Goal: Task Accomplishment & Management: Complete application form

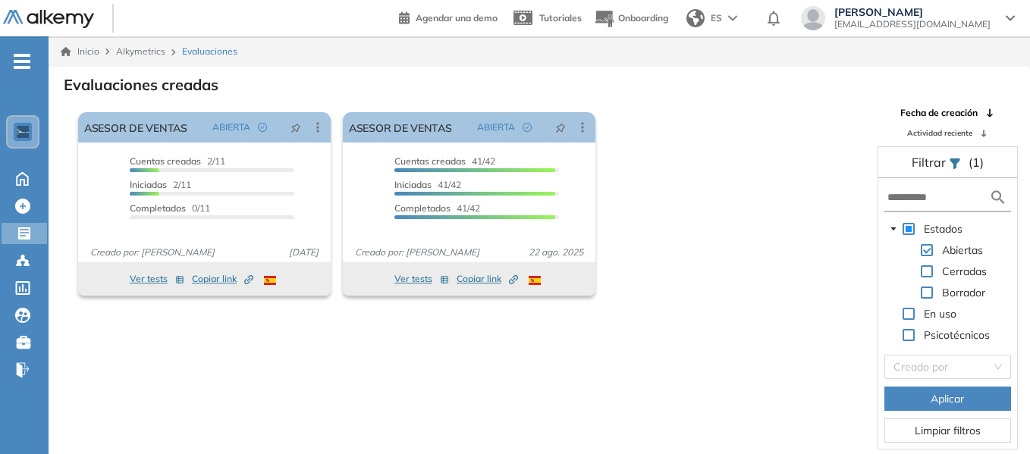
click at [743, 206] on div "El proctoring será activado ¡Importante!: Los usuarios que ya realizaron la eva…" at bounding box center [469, 204] width 794 height 196
click at [730, 130] on div "El proctoring será activado ¡Importante!: Los usuarios que ya realizaron la eva…" at bounding box center [469, 204] width 794 height 196
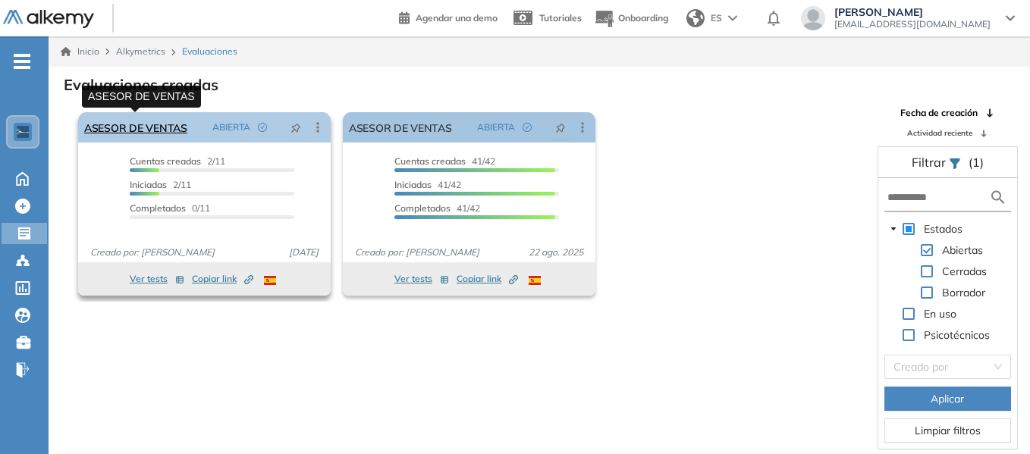
click at [155, 124] on link "ASESOR DE VENTAS" at bounding box center [135, 127] width 103 height 30
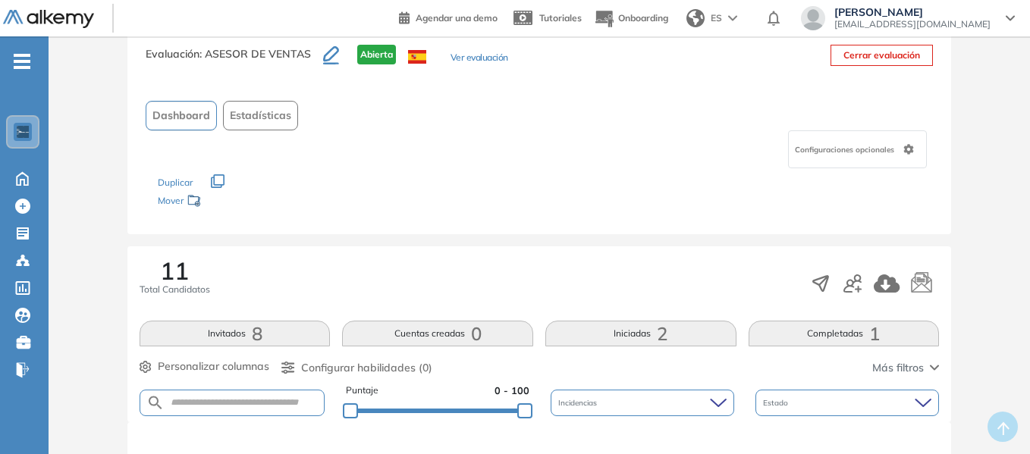
scroll to position [76, 0]
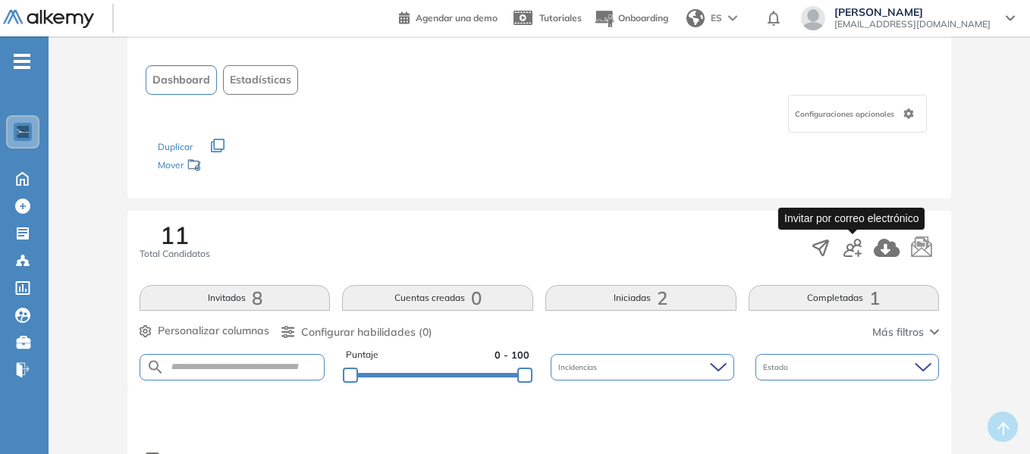
click at [859, 245] on icon "button" at bounding box center [853, 248] width 18 height 18
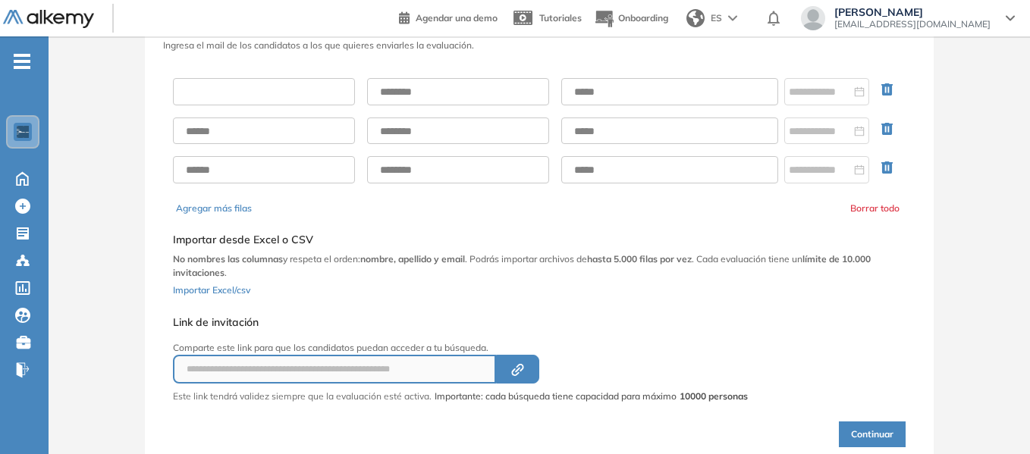
click at [268, 90] on input "text" at bounding box center [264, 91] width 182 height 27
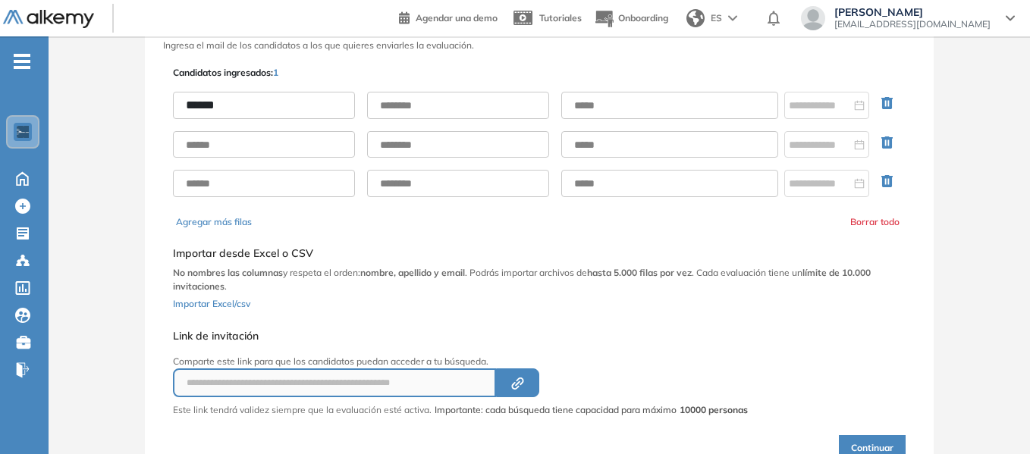
type input "******"
click at [394, 110] on input "text" at bounding box center [458, 105] width 182 height 27
type input "**********"
click at [599, 72] on div "**********" at bounding box center [539, 263] width 739 height 401
click at [602, 105] on input "text" at bounding box center [669, 105] width 217 height 27
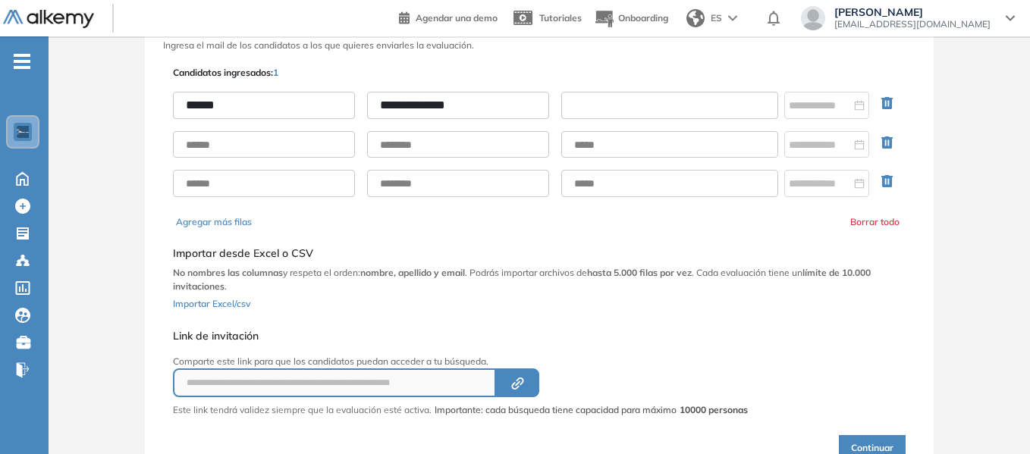
paste input "**********"
click at [580, 104] on input "**********" at bounding box center [669, 105] width 217 height 27
type input "**********"
click at [705, 80] on div "**********" at bounding box center [539, 145] width 733 height 130
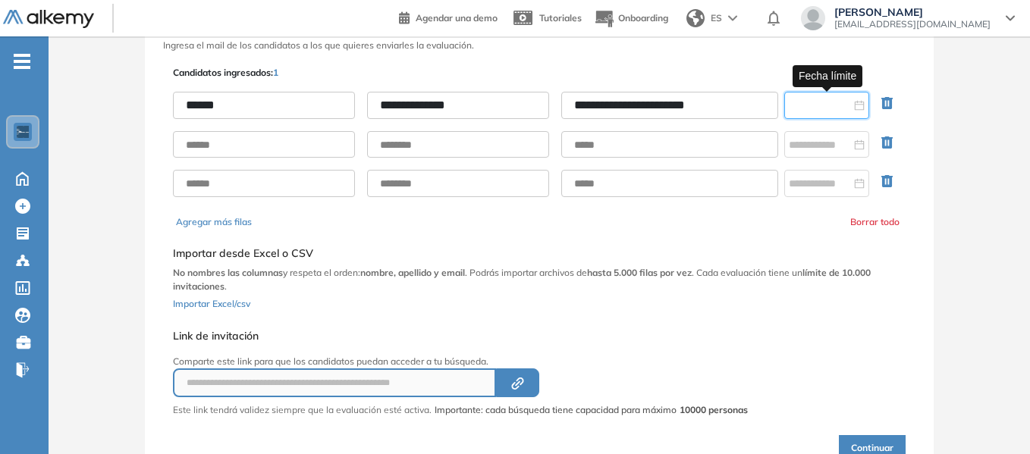
click at [816, 107] on input at bounding box center [820, 105] width 62 height 17
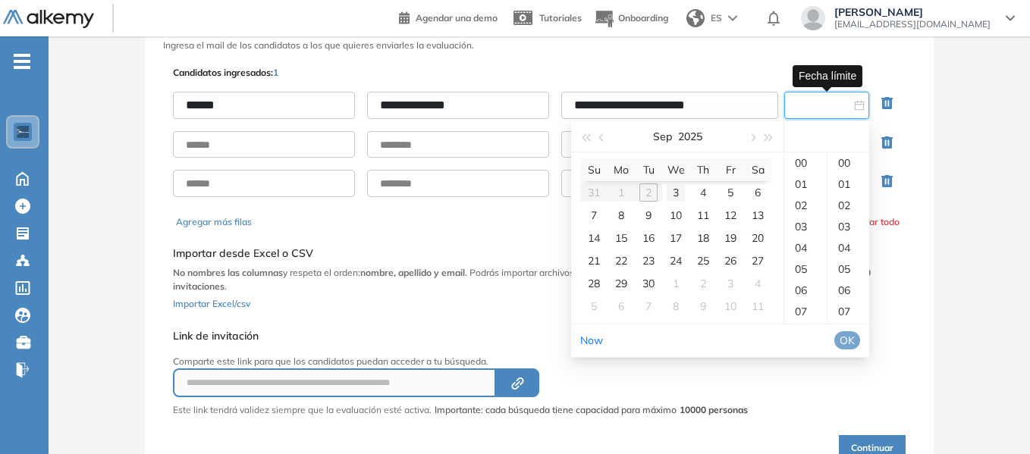
type input "**********"
click at [645, 192] on table "Su Mo Tu We Th Fr Sa 31 1 2 3 4 5 6 7 8 9 10 11 12 13 14 15 16 17 18 19 20 21 2…" at bounding box center [675, 238] width 191 height 159
type input "**********"
click at [803, 239] on div "23" at bounding box center [805, 238] width 42 height 21
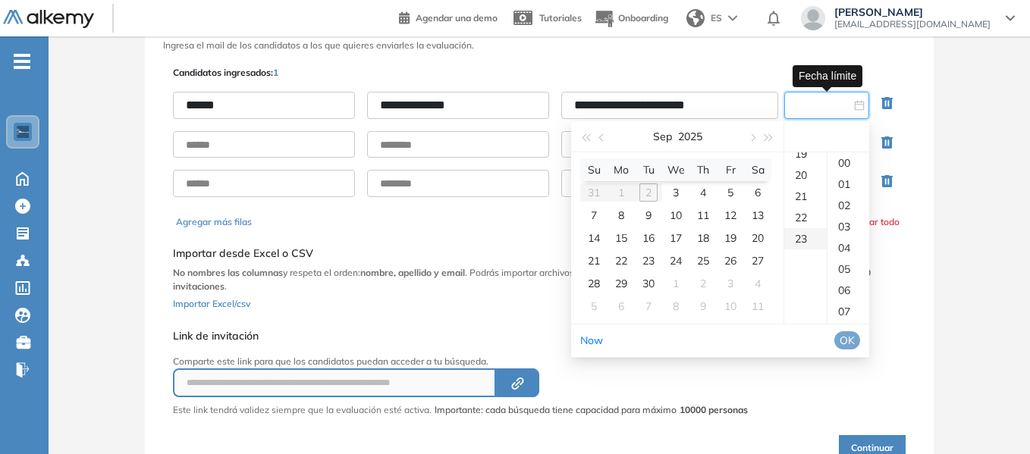
type input "**********"
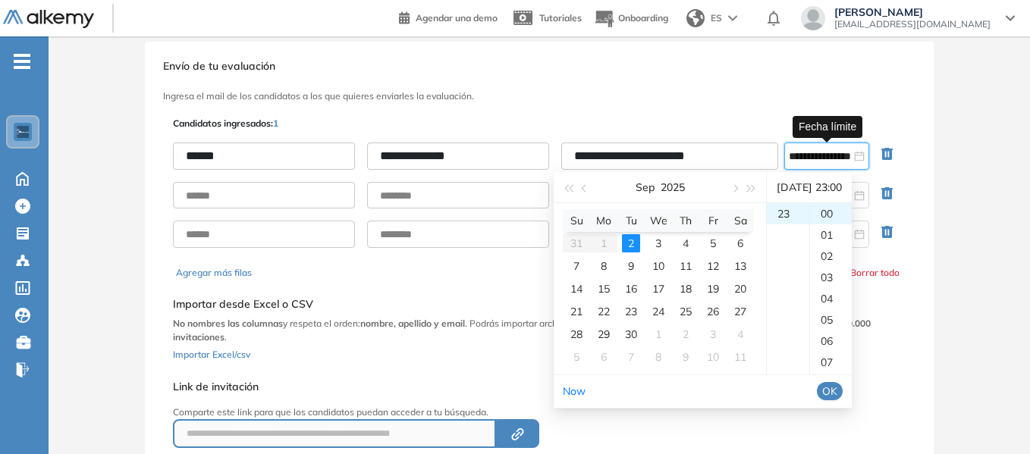
scroll to position [0, 0]
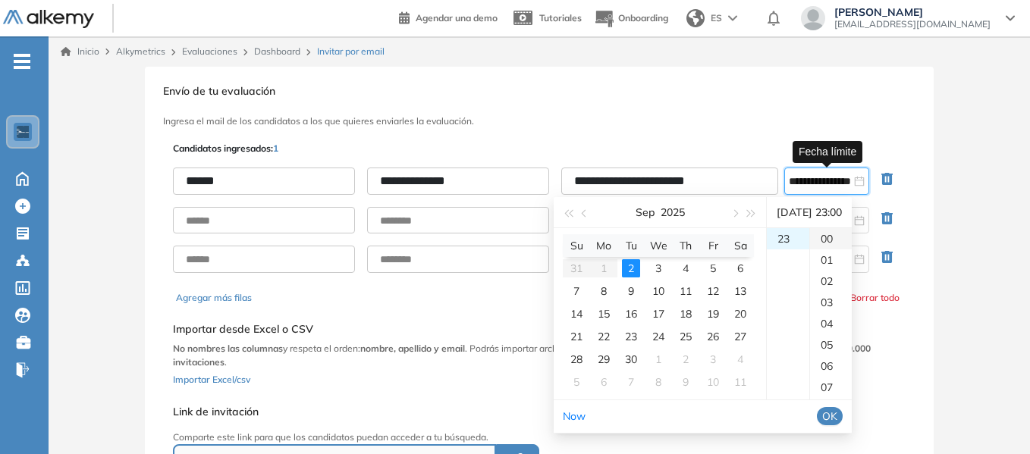
click at [836, 239] on div "00" at bounding box center [831, 238] width 42 height 21
click at [887, 106] on div "**********" at bounding box center [539, 316] width 789 height 498
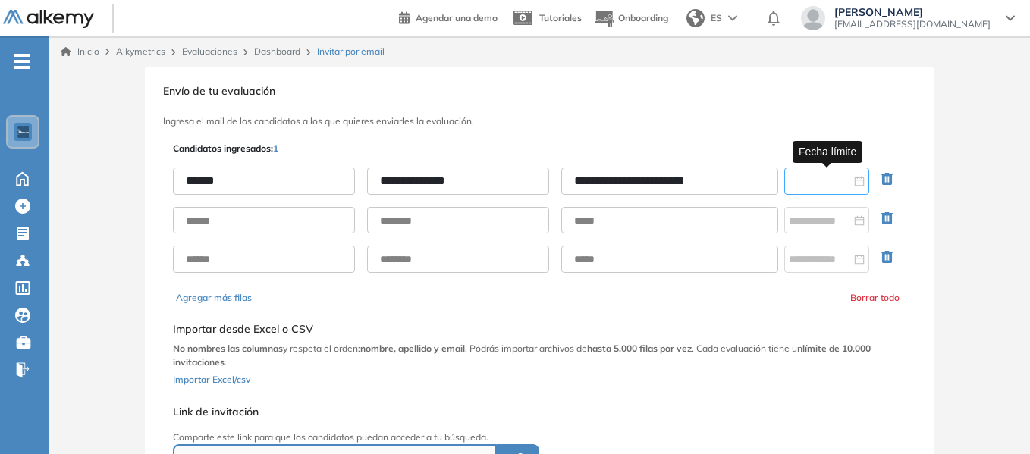
click at [826, 180] on input at bounding box center [820, 181] width 62 height 17
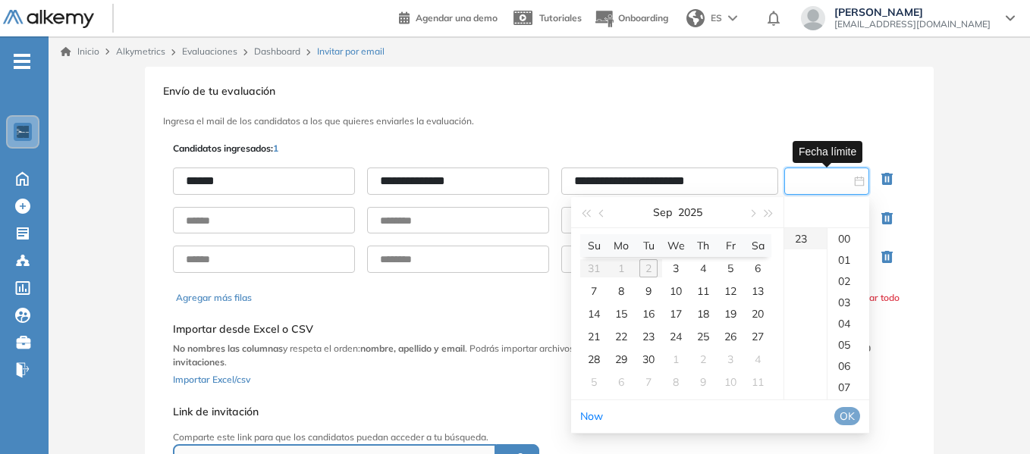
click at [804, 240] on div "23" at bounding box center [805, 238] width 42 height 21
type input "**********"
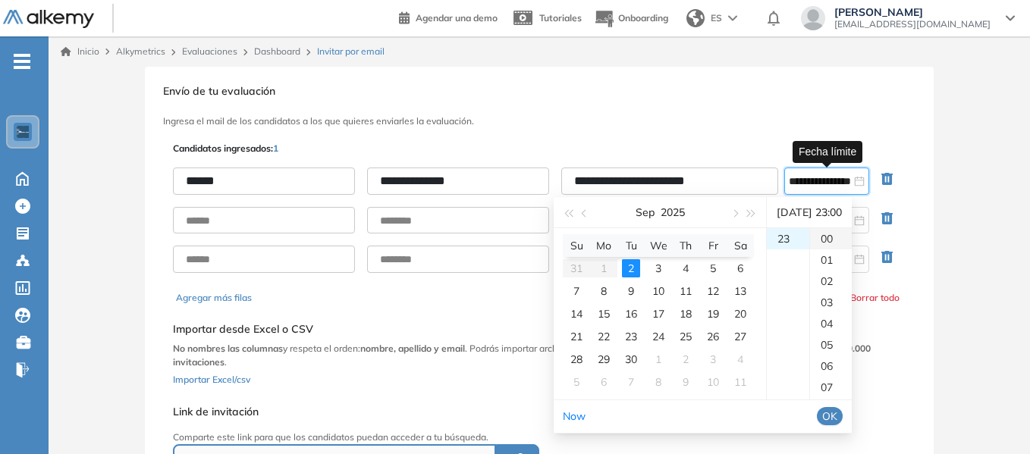
click at [837, 240] on div "00" at bounding box center [831, 238] width 42 height 21
click at [837, 415] on span "OK" at bounding box center [829, 416] width 15 height 17
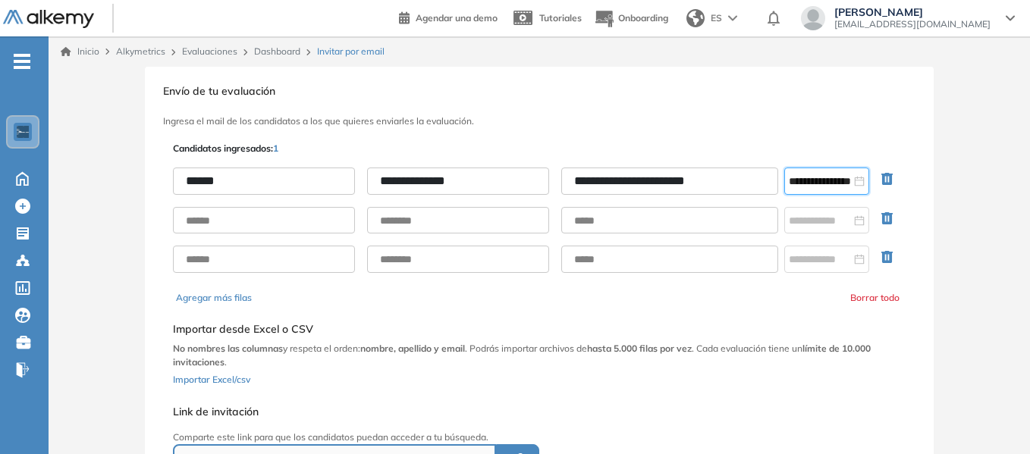
click at [955, 124] on div "**********" at bounding box center [540, 316] width 982 height 498
click at [887, 214] on icon "button" at bounding box center [886, 218] width 11 height 12
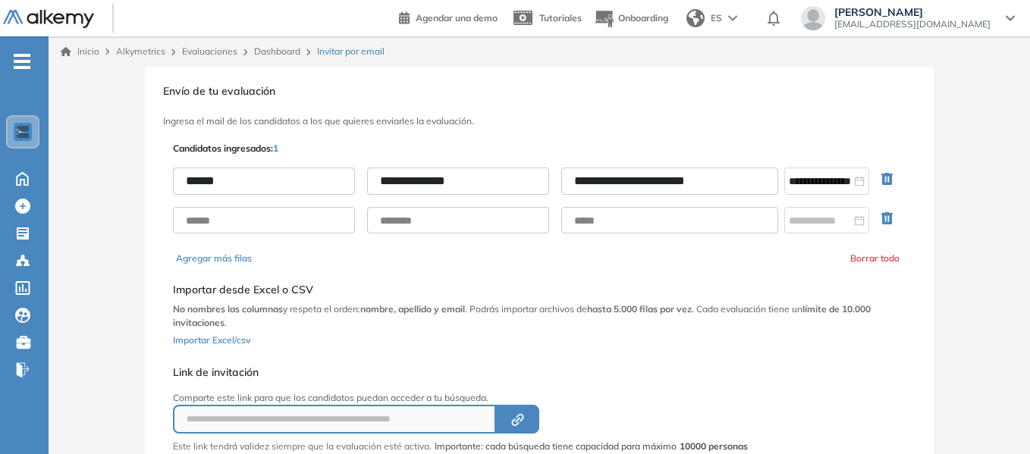
click at [888, 221] on icon "button" at bounding box center [886, 218] width 11 height 12
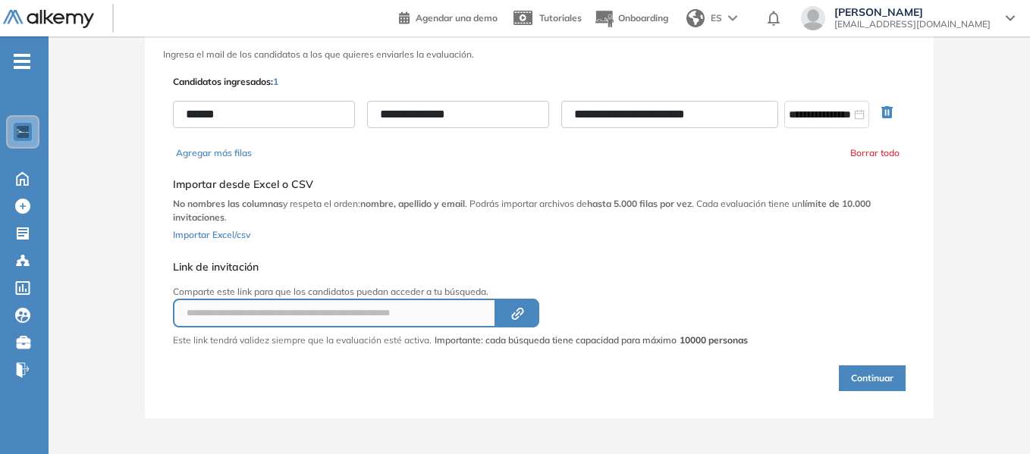
scroll to position [68, 0]
click at [887, 376] on button "Continuar" at bounding box center [872, 378] width 67 height 26
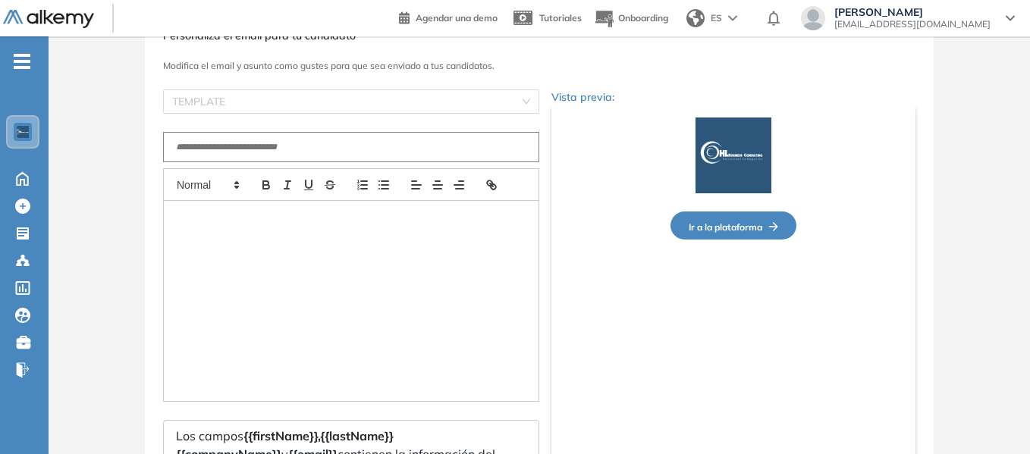
type input "**********"
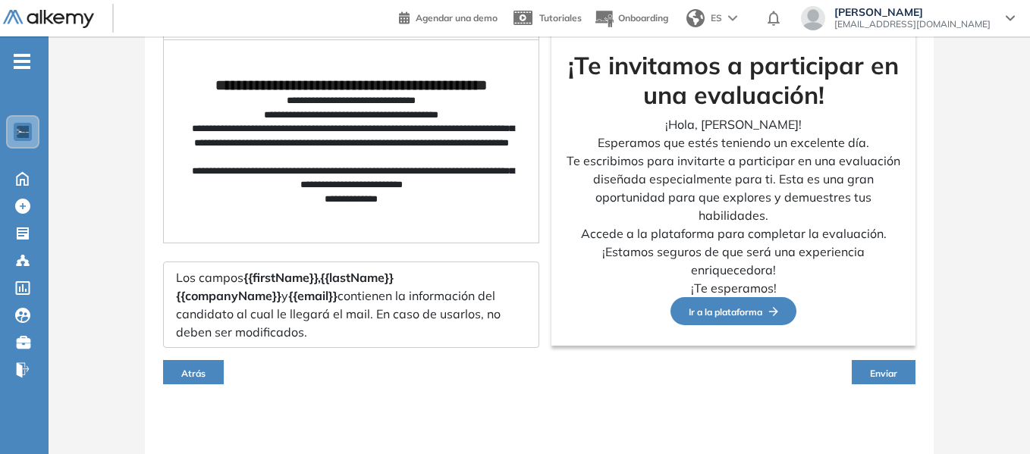
scroll to position [229, 0]
click at [894, 372] on span "Enviar" at bounding box center [883, 372] width 27 height 11
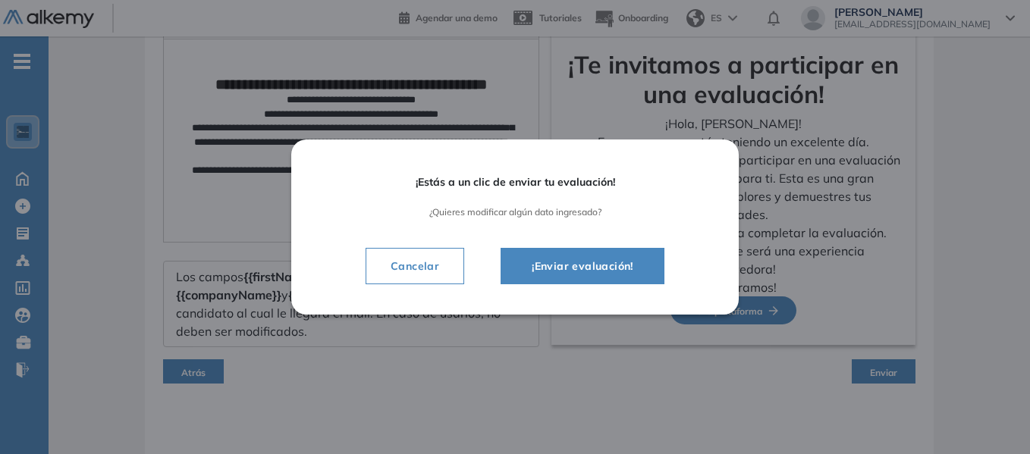
click at [579, 263] on span "¡Enviar evaluación!" at bounding box center [583, 266] width 126 height 18
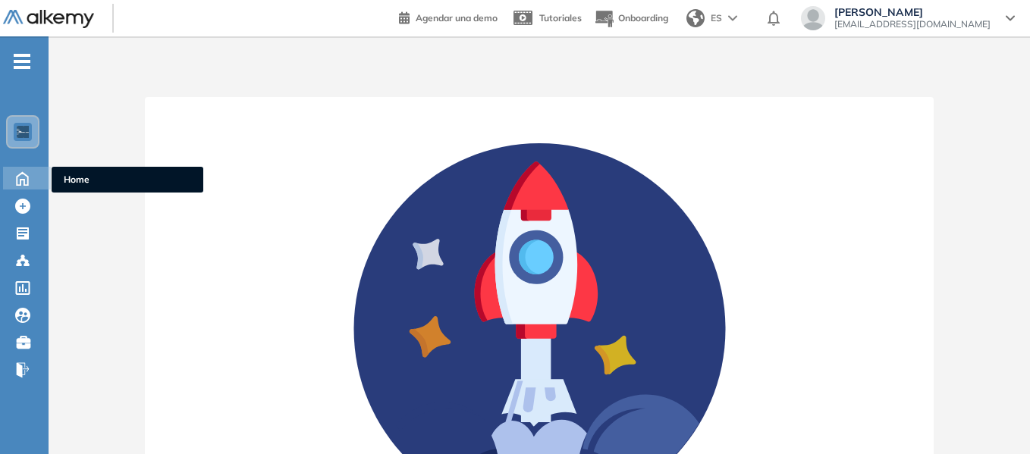
click at [28, 179] on icon at bounding box center [22, 178] width 11 height 13
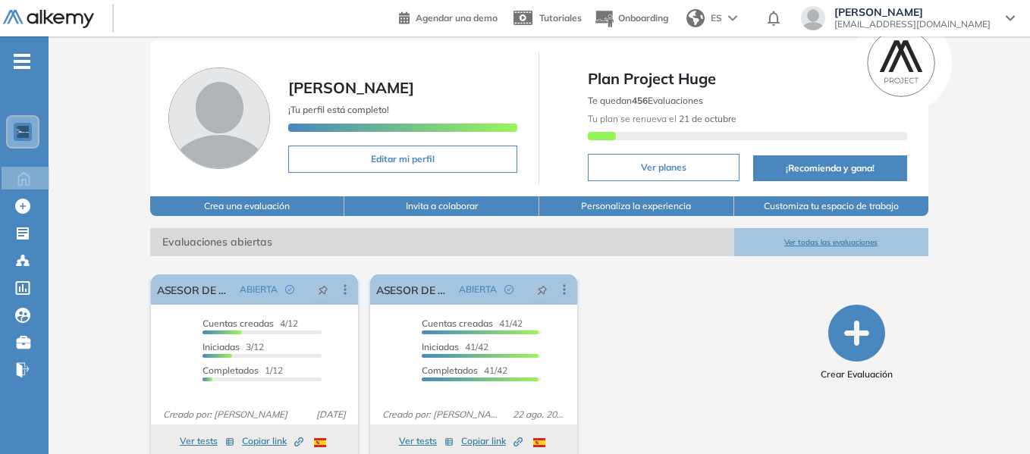
scroll to position [68, 0]
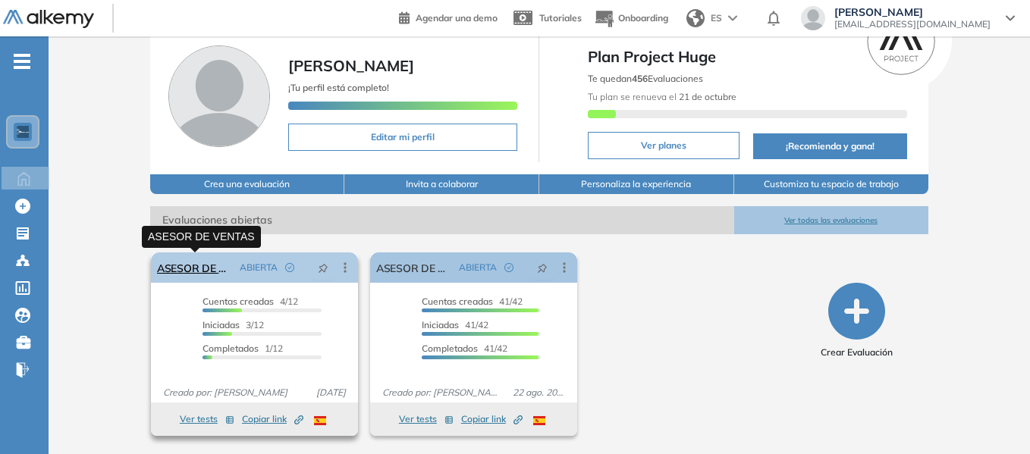
click at [183, 259] on link "ASESOR DE VENTAS" at bounding box center [195, 268] width 77 height 30
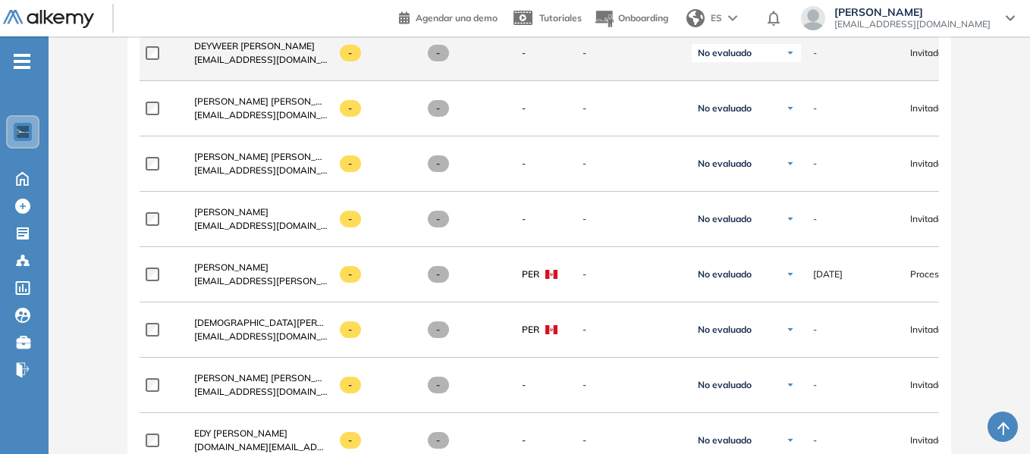
scroll to position [683, 0]
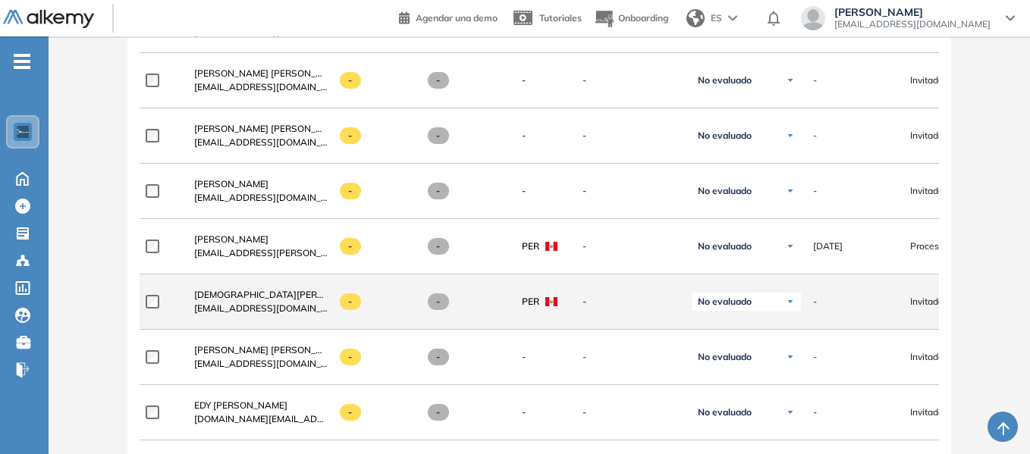
click at [307, 316] on span "[EMAIL_ADDRESS][DOMAIN_NAME]" at bounding box center [261, 309] width 134 height 14
click at [281, 300] on span "[DEMOGRAPHIC_DATA][PERSON_NAME] Saccsa [PERSON_NAME]" at bounding box center [337, 294] width 286 height 11
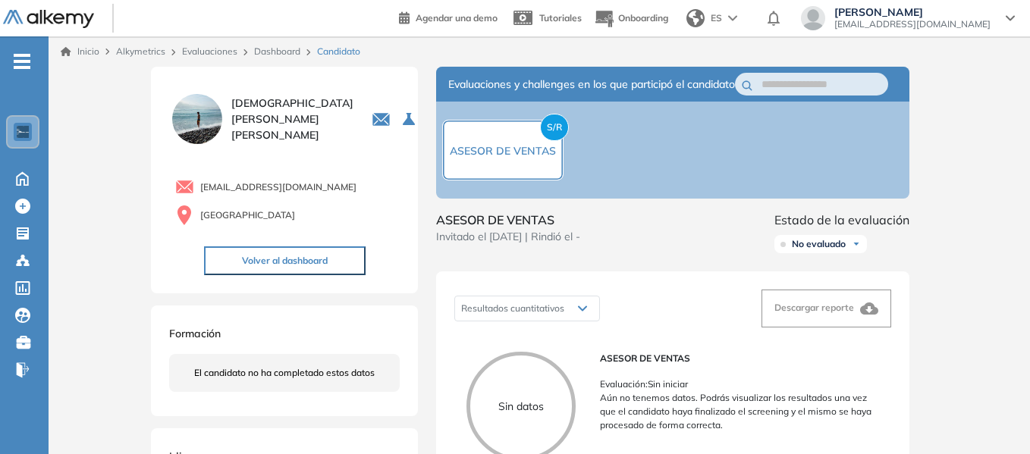
click at [269, 51] on link "Dashboard" at bounding box center [277, 51] width 46 height 11
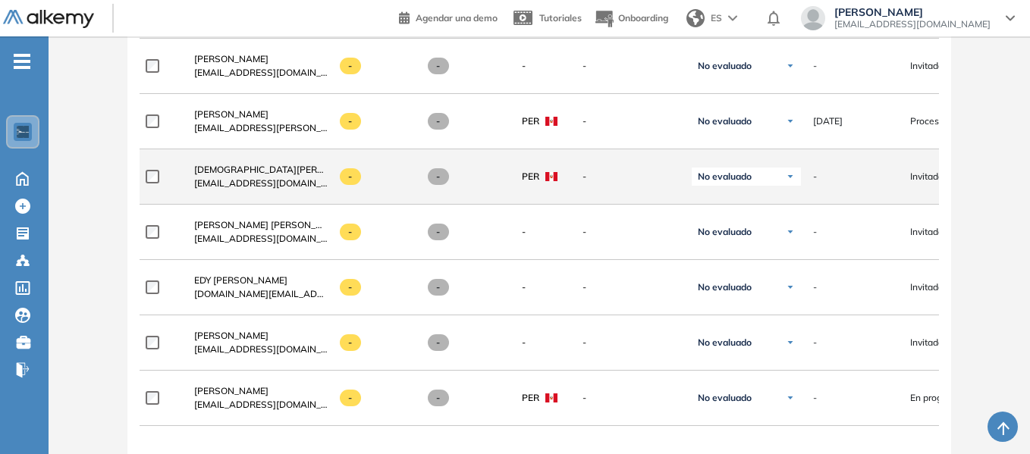
scroll to position [834, 0]
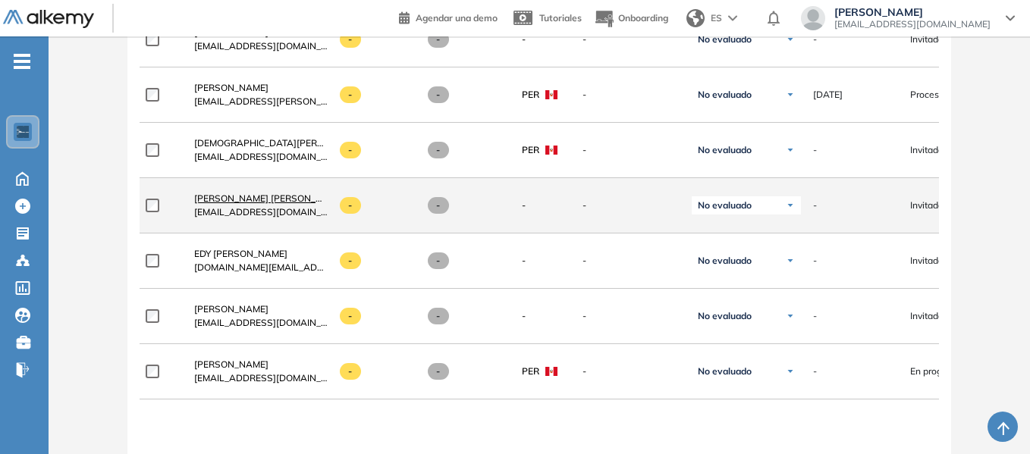
click at [235, 204] on span "[PERSON_NAME] [PERSON_NAME]" at bounding box center [269, 198] width 151 height 11
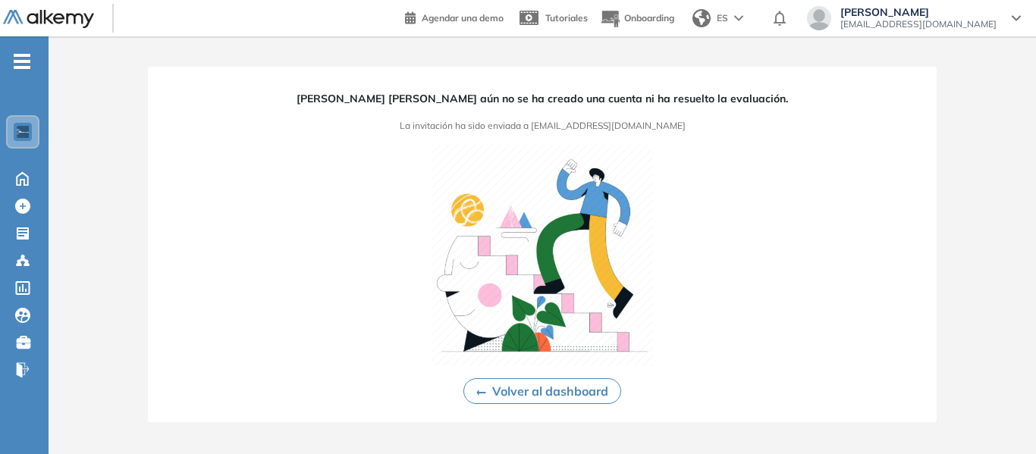
click at [482, 393] on img "button" at bounding box center [481, 393] width 10 height 6
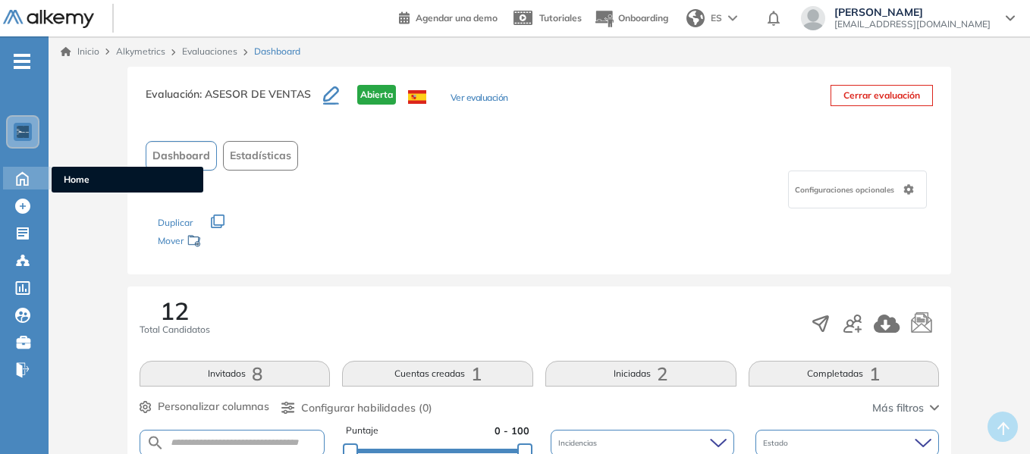
click at [17, 173] on icon at bounding box center [22, 177] width 27 height 18
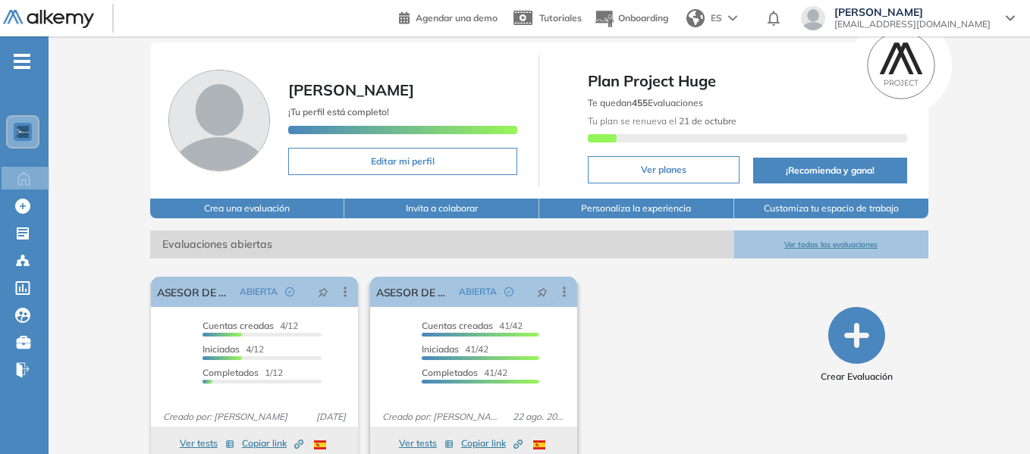
scroll to position [68, 0]
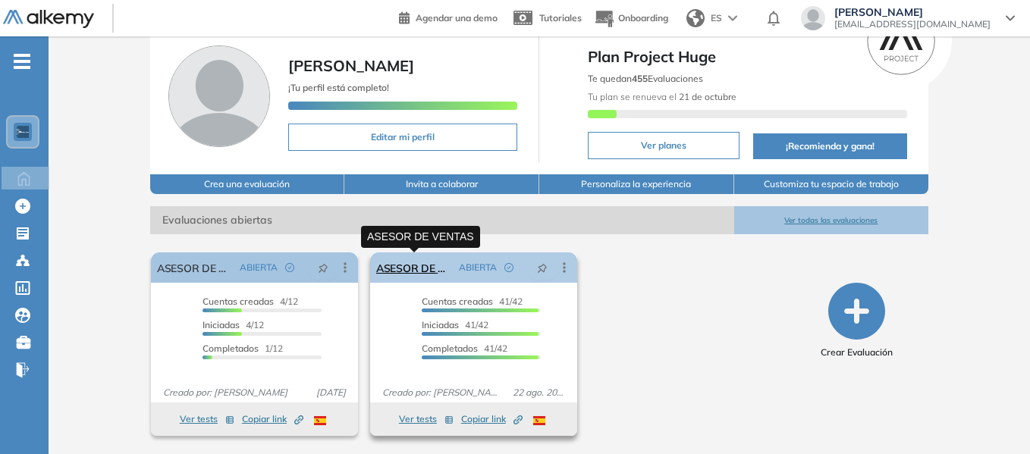
click at [411, 268] on link "ASESOR DE VENTAS" at bounding box center [414, 268] width 77 height 30
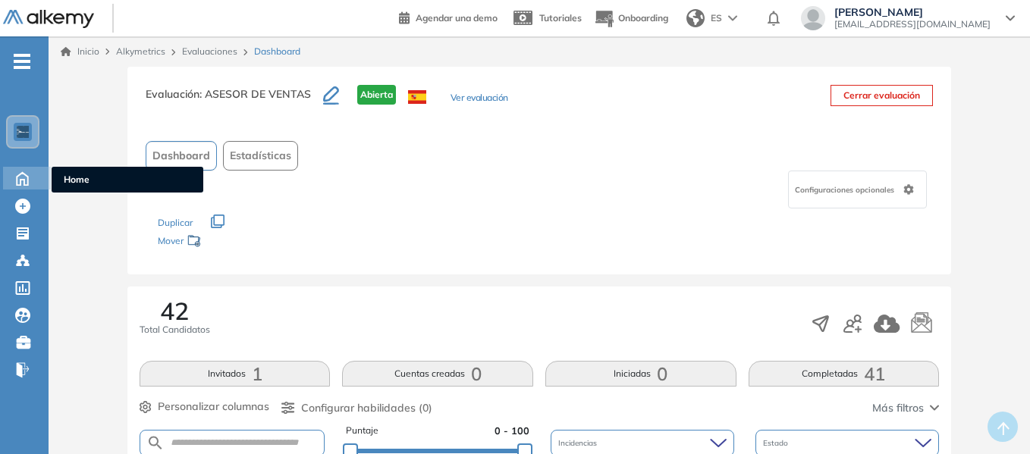
click at [25, 181] on icon at bounding box center [22, 178] width 11 height 13
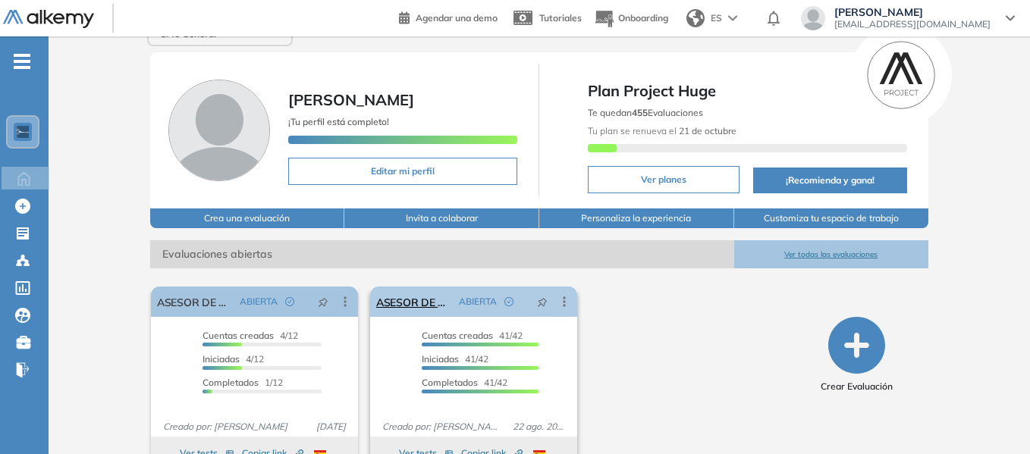
scroll to position [68, 0]
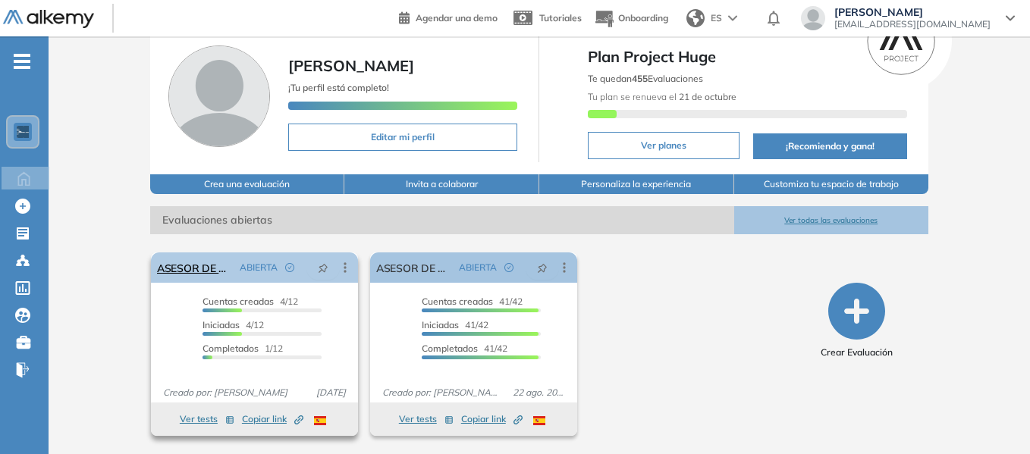
click at [343, 268] on icon at bounding box center [345, 267] width 15 height 15
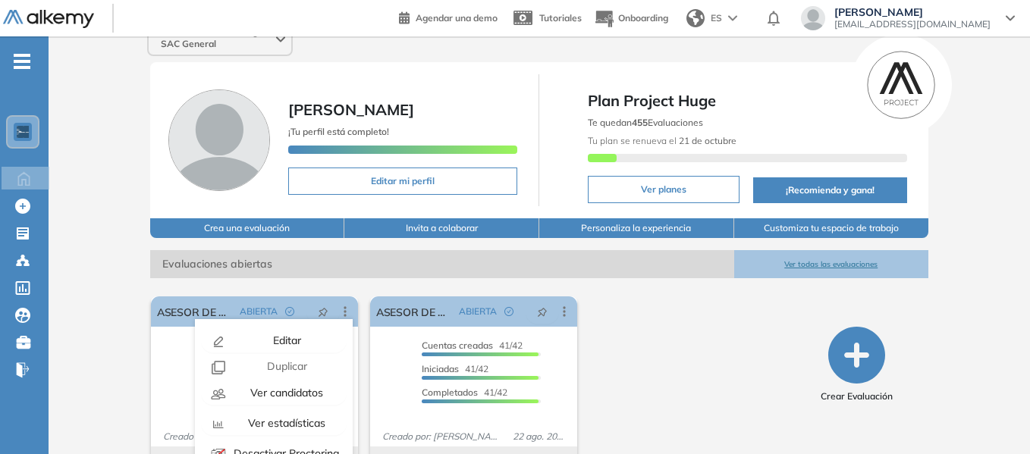
scroll to position [0, 0]
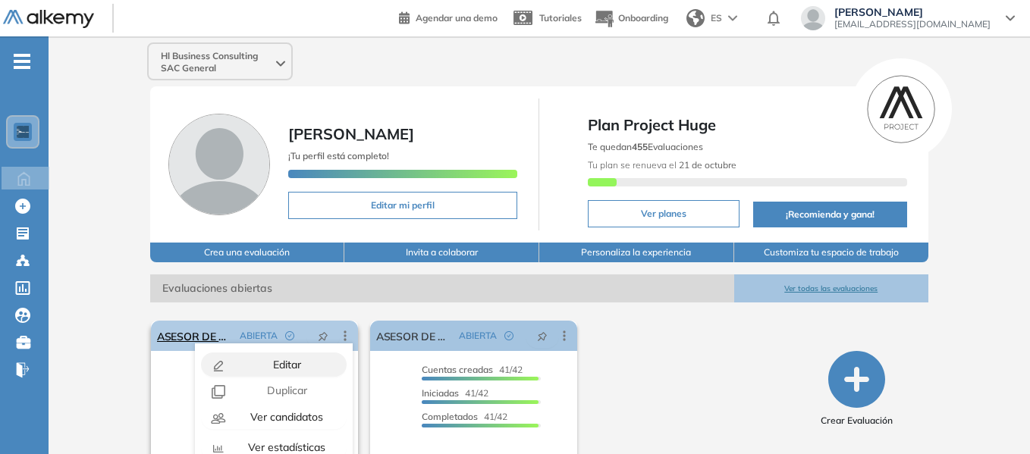
click at [288, 363] on span "Editar" at bounding box center [285, 365] width 31 height 14
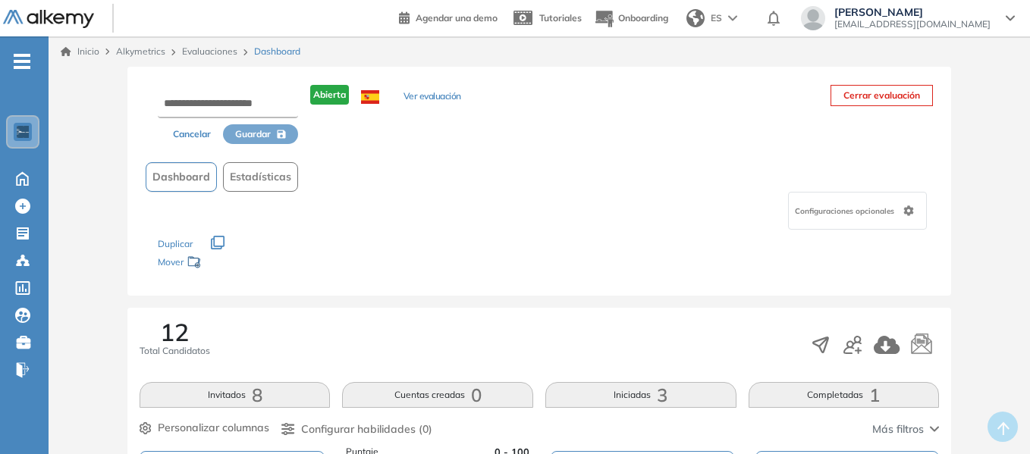
click at [206, 52] on link "Evaluaciones" at bounding box center [209, 51] width 55 height 11
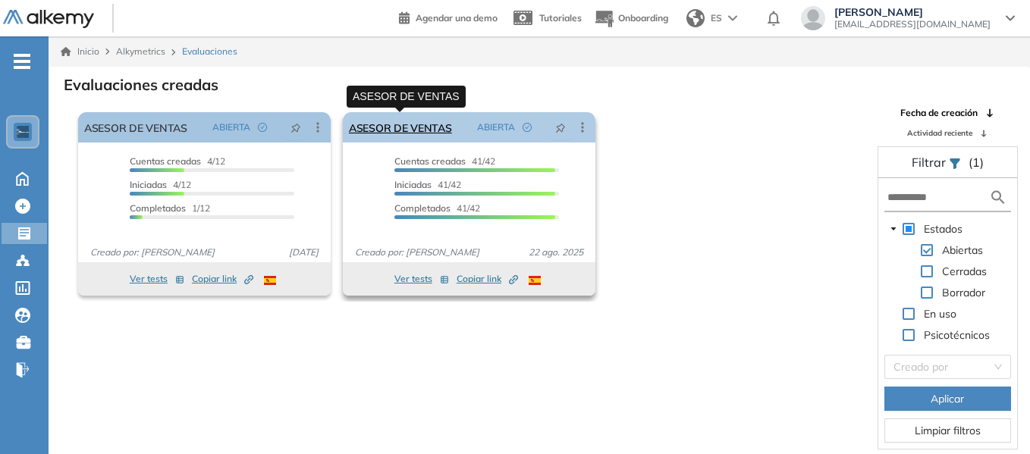
click at [424, 126] on link "ASESOR DE VENTAS" at bounding box center [400, 127] width 103 height 30
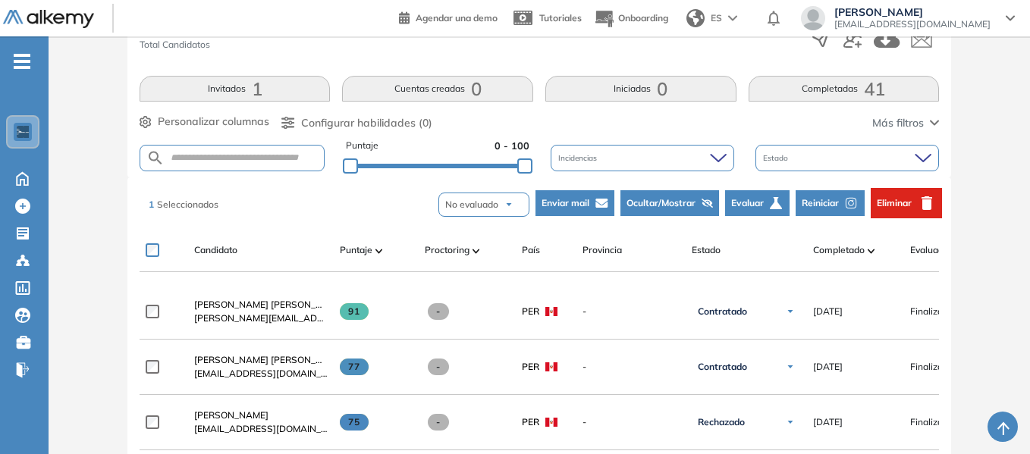
scroll to position [266, 0]
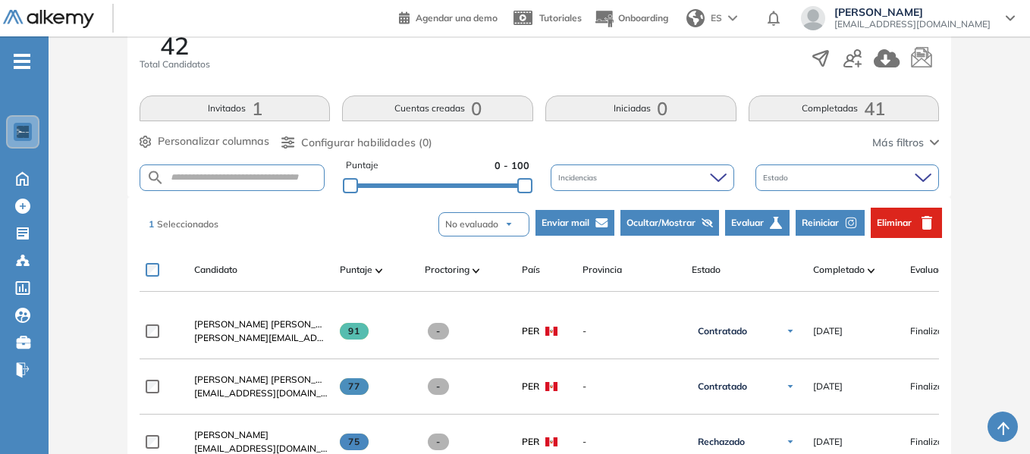
click at [899, 230] on button "Eliminar" at bounding box center [906, 223] width 71 height 30
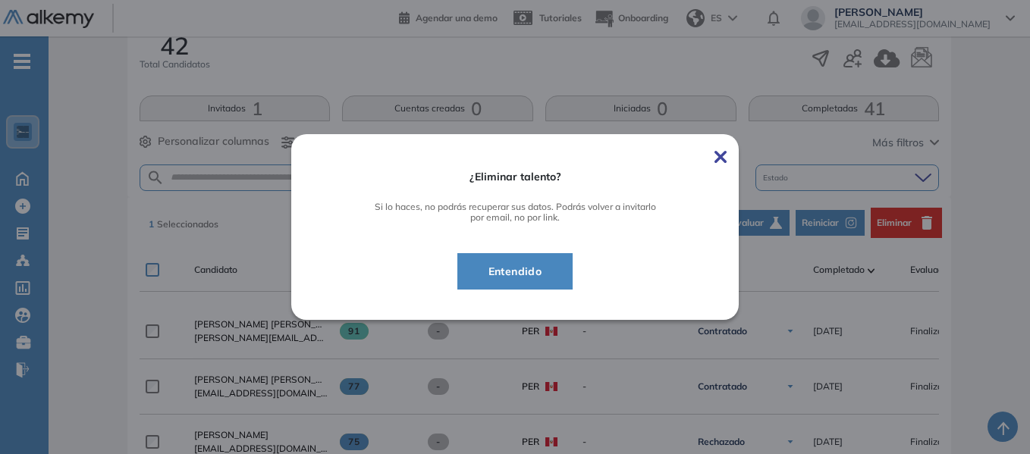
click at [526, 268] on span "Entendido" at bounding box center [515, 271] width 78 height 18
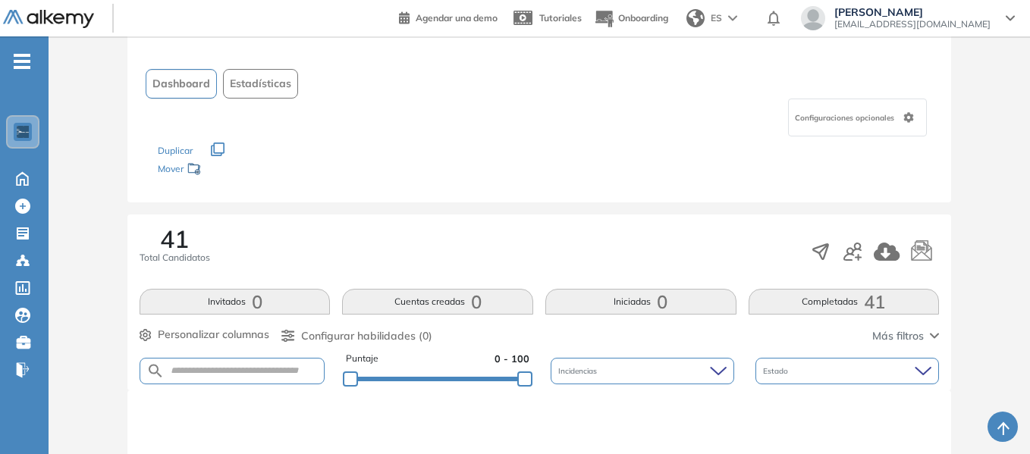
scroll to position [38, 0]
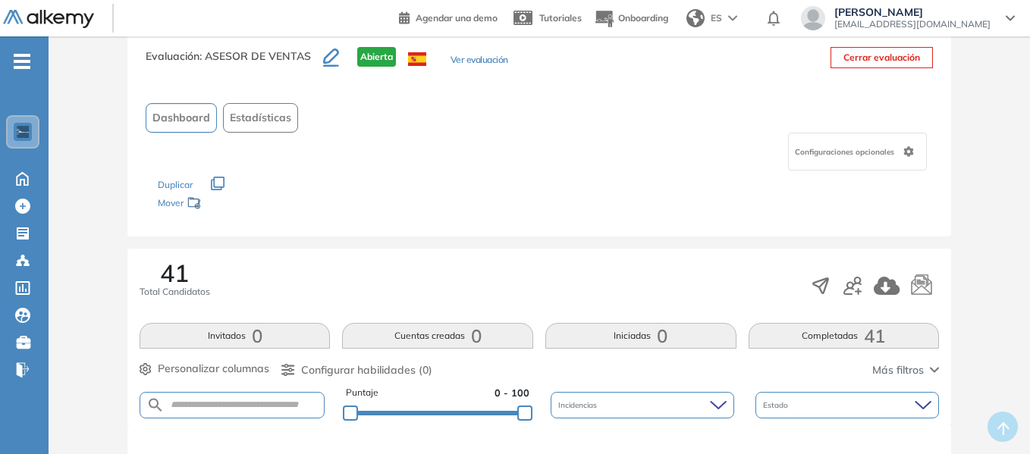
click at [404, 171] on div "Duplicar" at bounding box center [539, 178] width 763 height 14
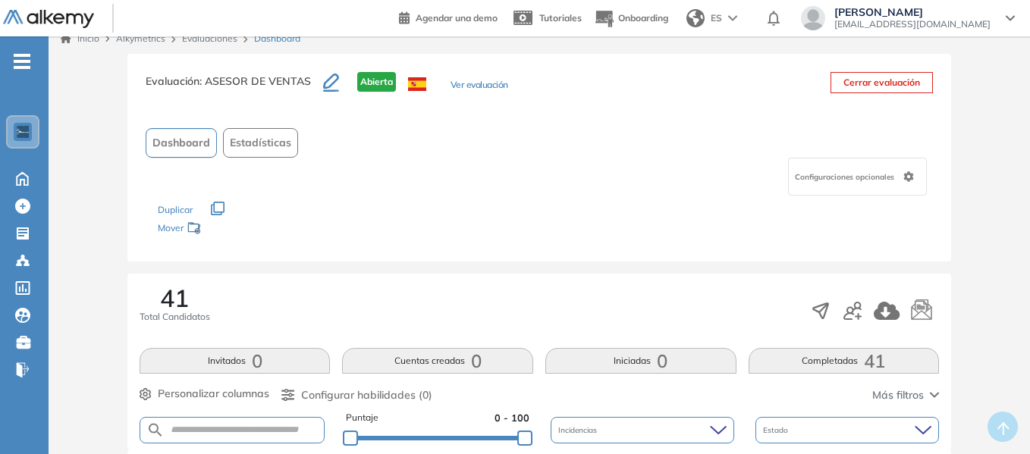
scroll to position [0, 0]
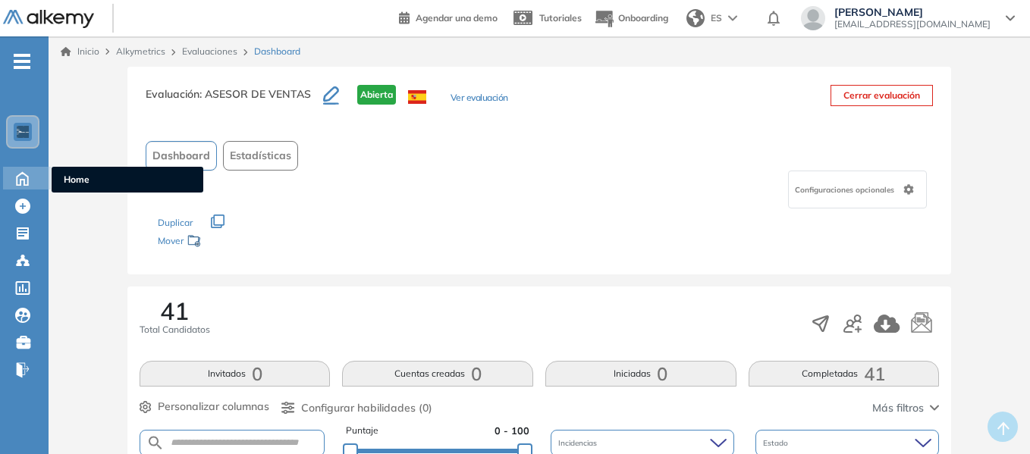
click at [23, 180] on icon at bounding box center [22, 178] width 11 height 13
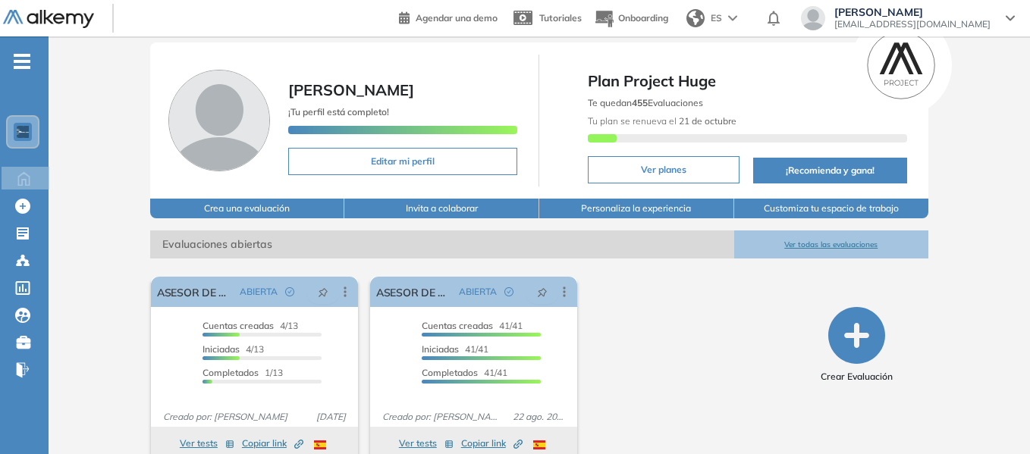
scroll to position [68, 0]
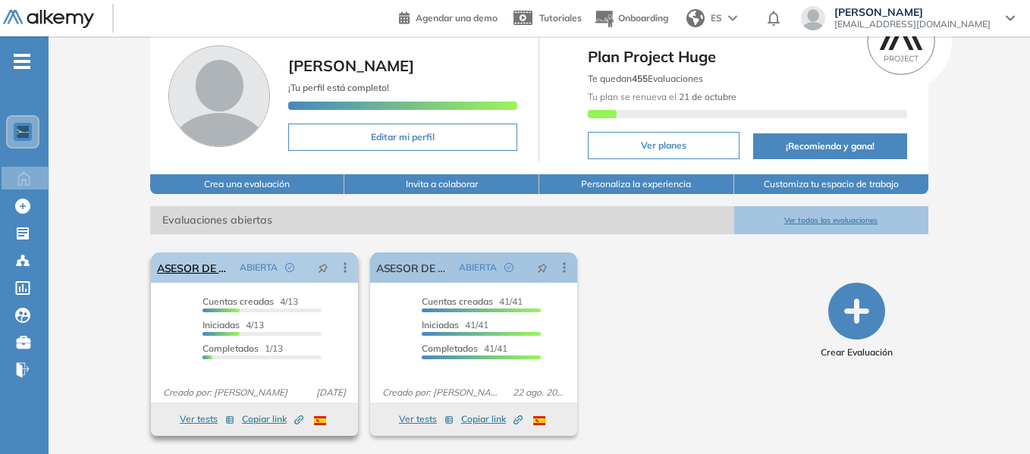
click at [348, 266] on icon at bounding box center [345, 267] width 15 height 15
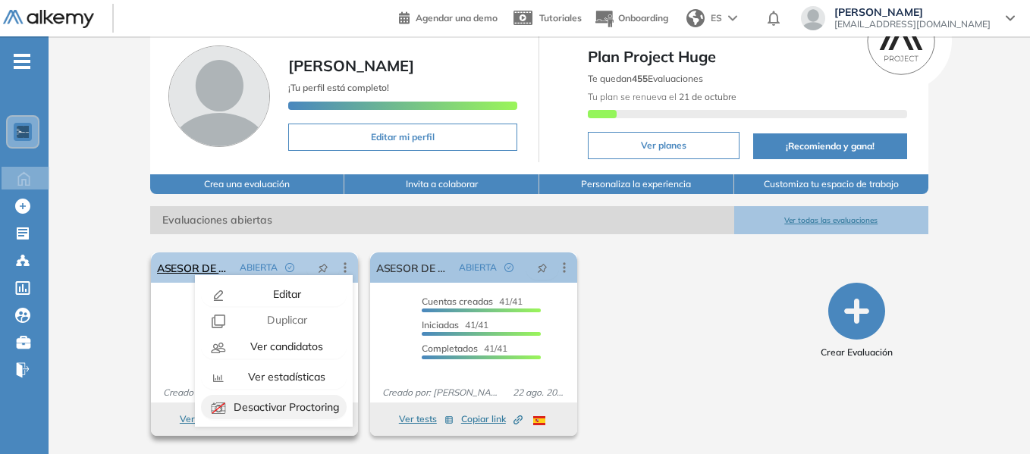
scroll to position [0, 0]
click at [281, 300] on span "Editar" at bounding box center [285, 297] width 31 height 14
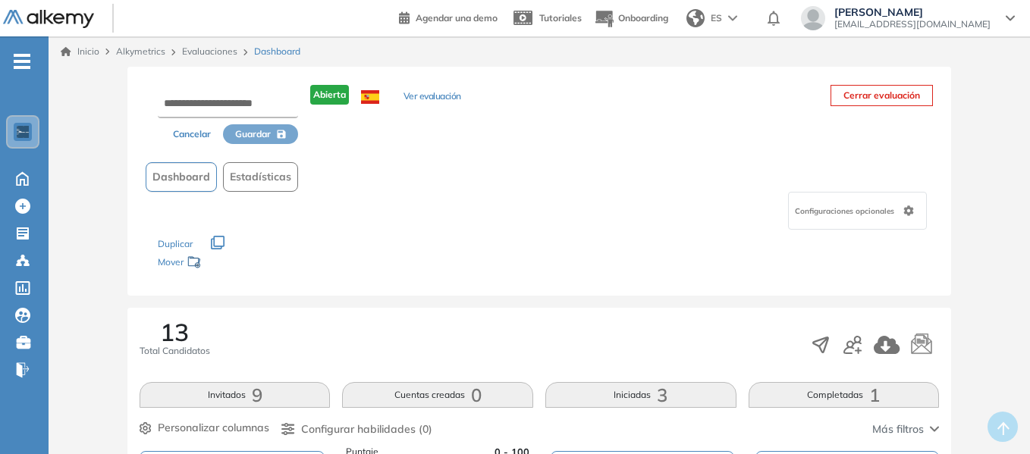
click at [439, 96] on button "Ver evaluación" at bounding box center [433, 98] width 58 height 16
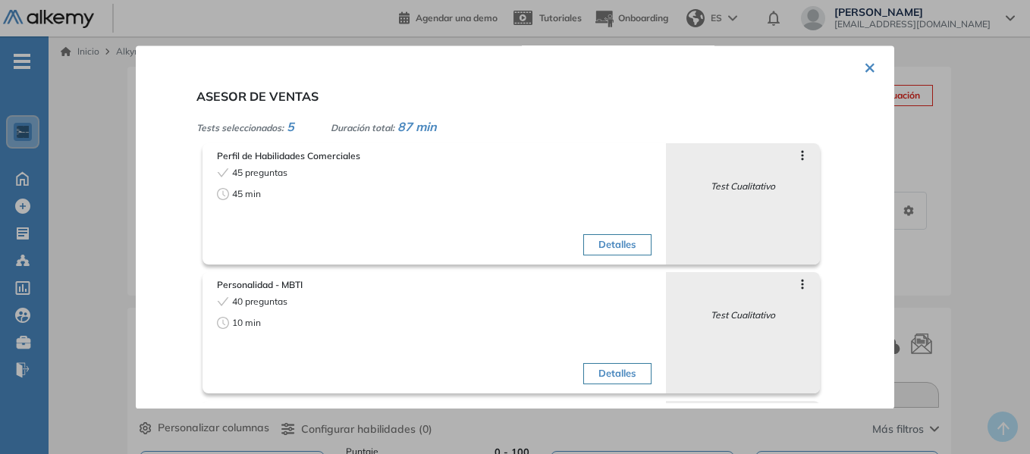
click at [864, 66] on button "×" at bounding box center [870, 67] width 12 height 30
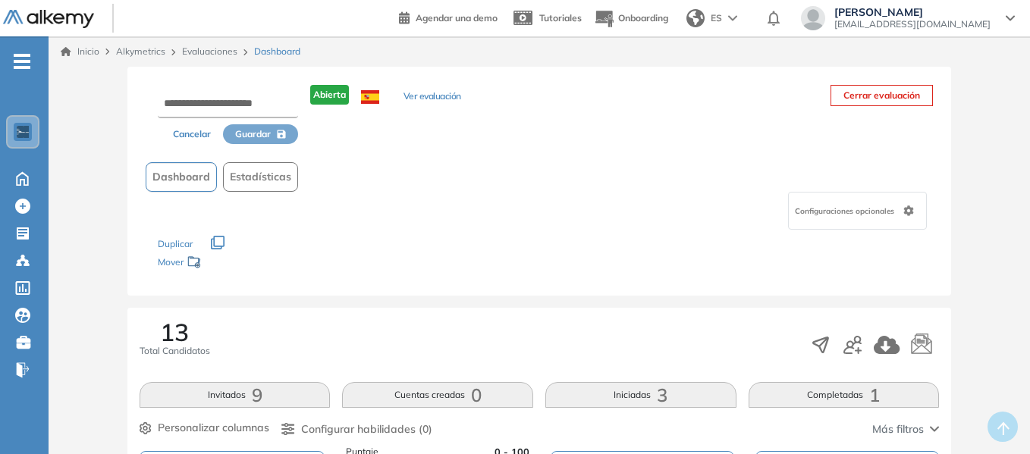
click at [910, 212] on icon at bounding box center [908, 211] width 11 height 11
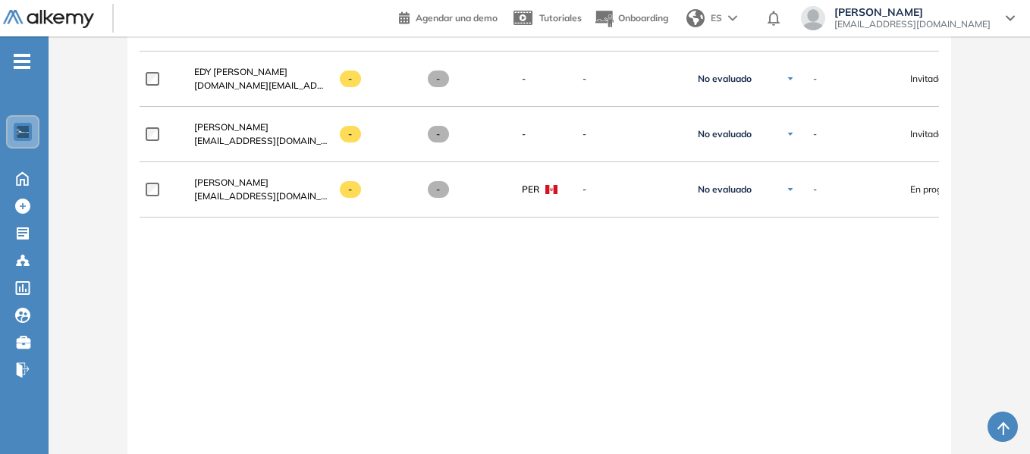
scroll to position [1166, 0]
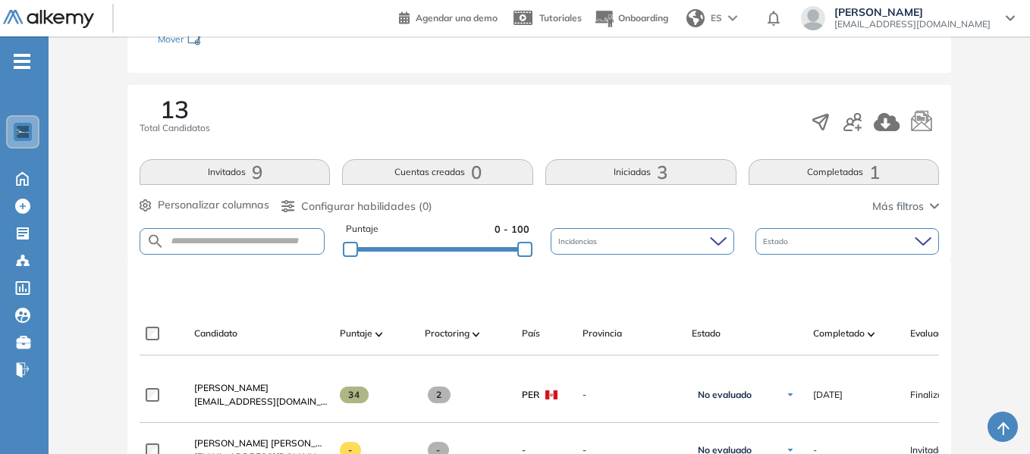
scroll to position [104, 0]
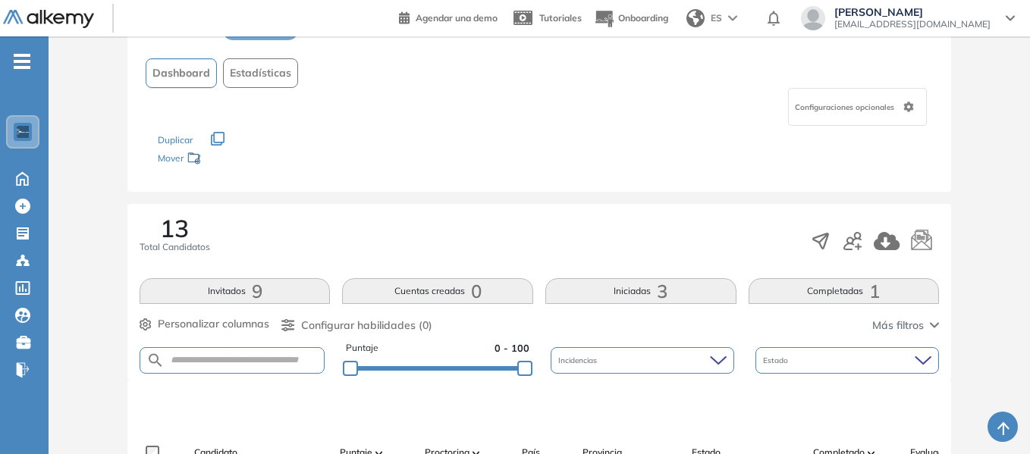
click at [904, 102] on icon at bounding box center [908, 107] width 11 height 11
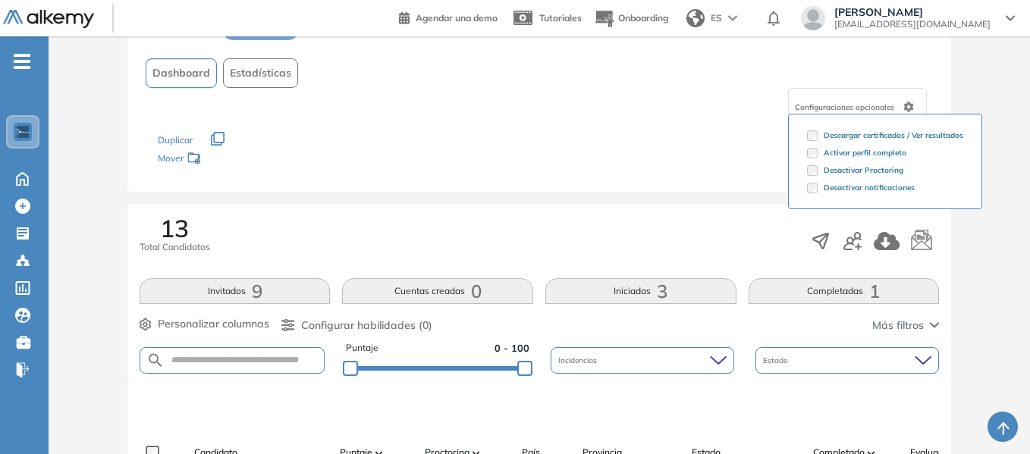
click at [633, 152] on div "Los siguientes tests ya no están disponibles o tienen una nueva versión Revisa …" at bounding box center [539, 150] width 763 height 48
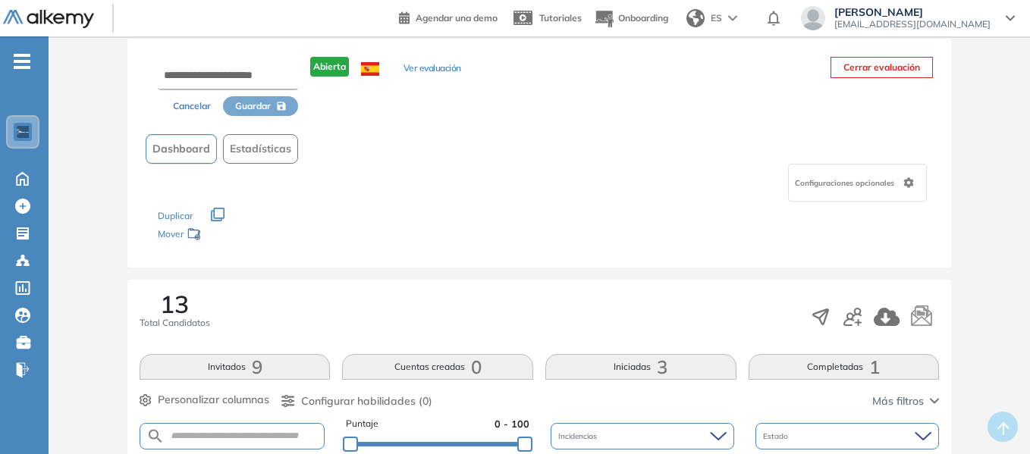
scroll to position [0, 0]
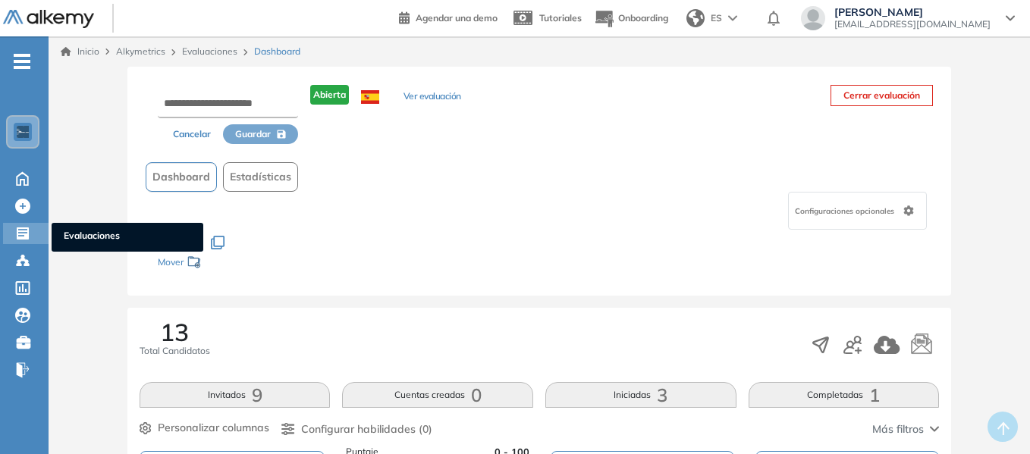
click at [72, 230] on span "Evaluaciones" at bounding box center [127, 237] width 127 height 17
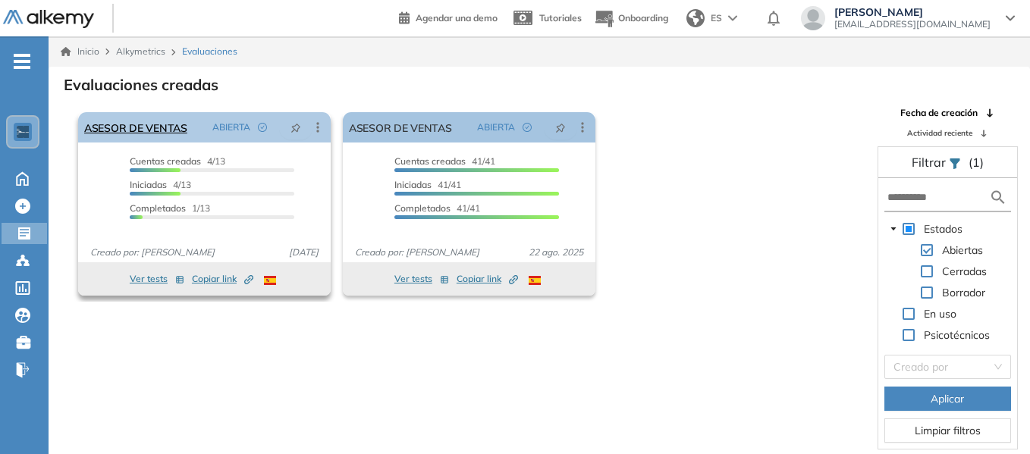
click at [316, 133] on icon at bounding box center [317, 127] width 15 height 15
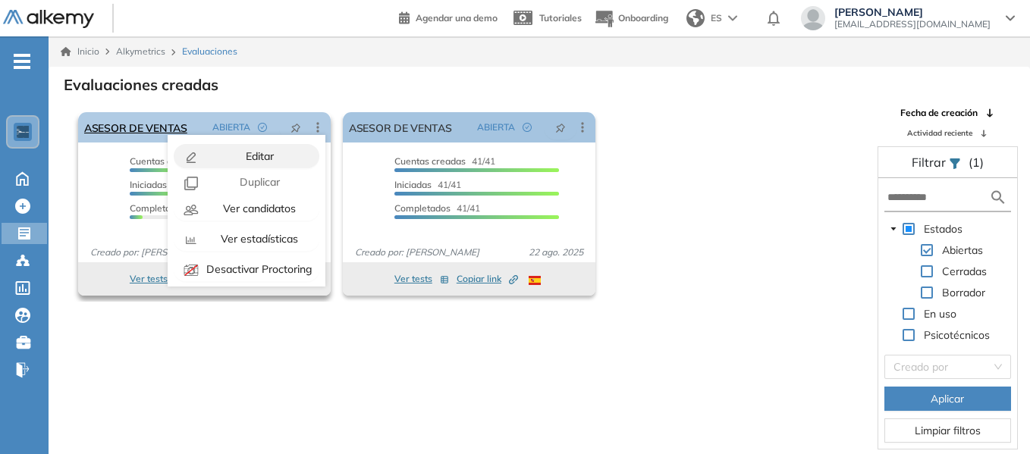
click at [263, 153] on span "Editar" at bounding box center [258, 156] width 31 height 14
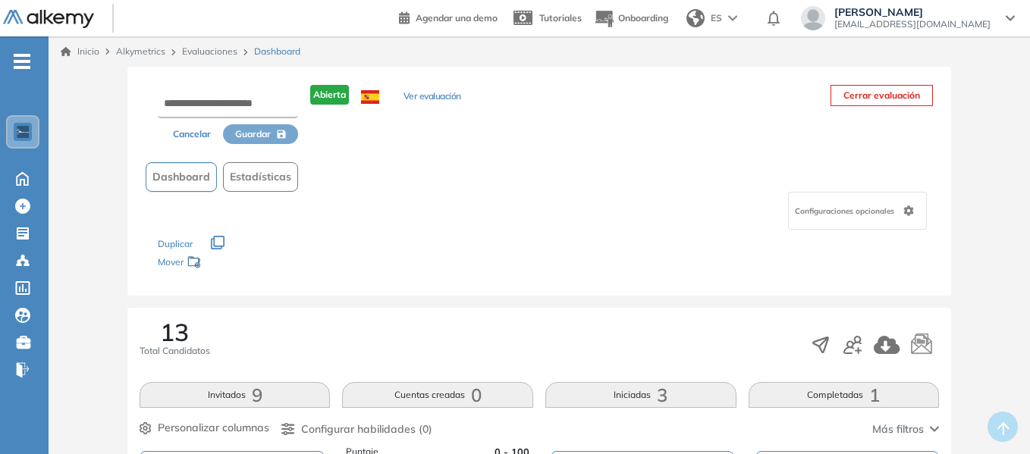
click at [909, 207] on icon at bounding box center [909, 211] width 10 height 11
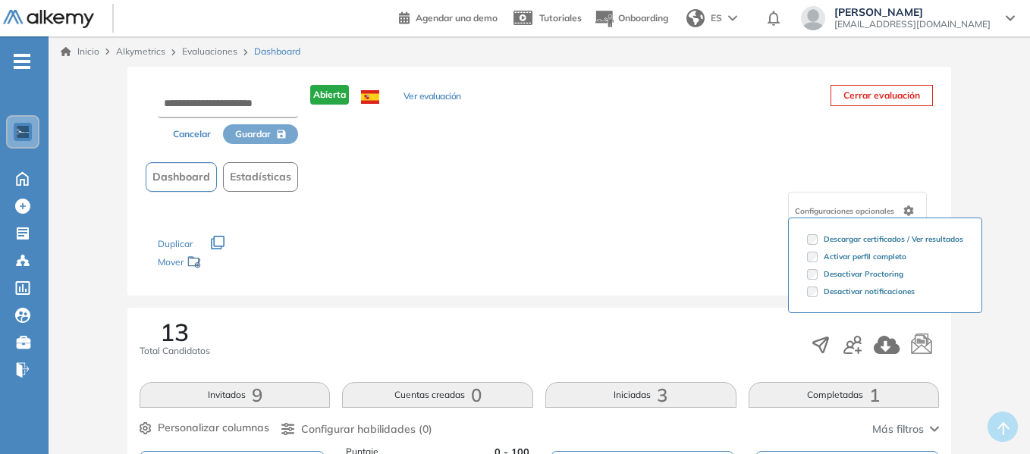
click at [679, 195] on div "Configuraciones opcionales Descargar certificados / Ver resultados Activar perf…" at bounding box center [539, 211] width 787 height 38
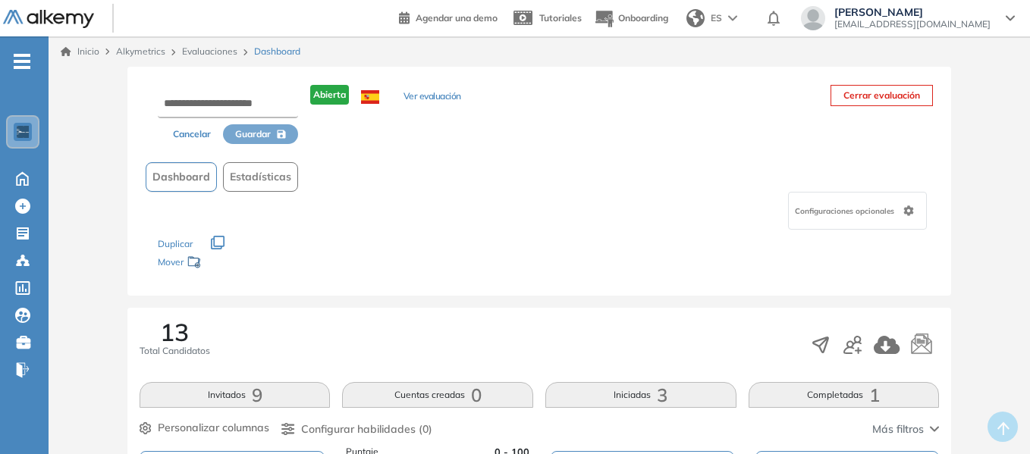
click at [220, 49] on link "Evaluaciones" at bounding box center [209, 51] width 55 height 11
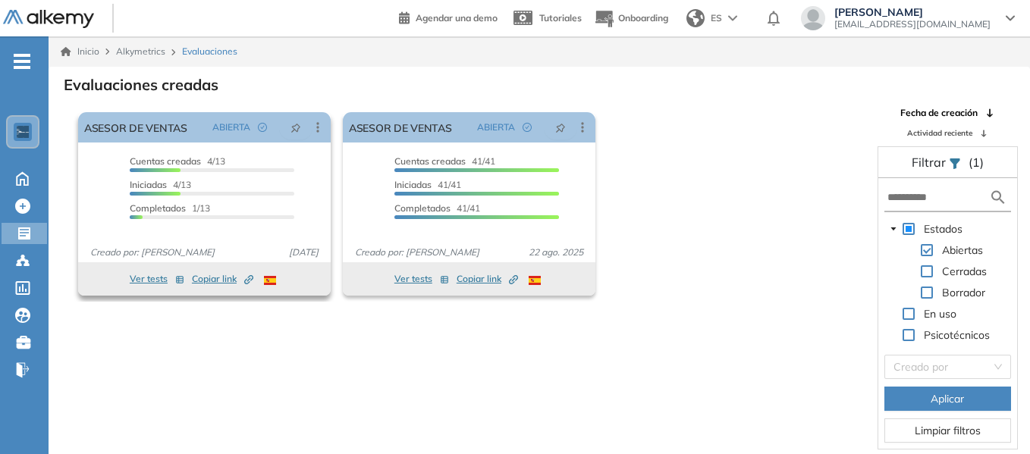
click at [181, 281] on icon "button" at bounding box center [179, 280] width 7 height 7
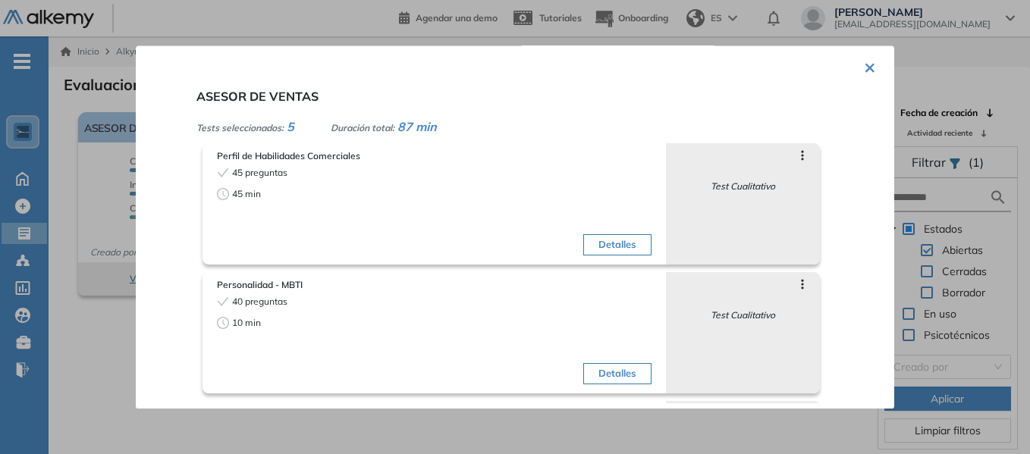
click at [864, 68] on button "×" at bounding box center [870, 67] width 12 height 30
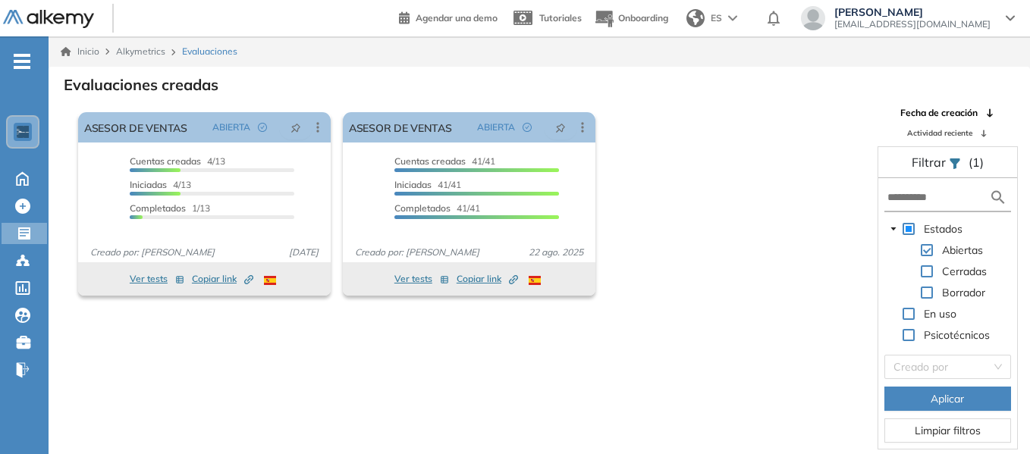
click at [738, 105] on div "Evaluaciones creadas El proctoring será activado ¡Importante!: Los usuarios que…" at bounding box center [539, 276] width 957 height 406
click at [737, 140] on div "El proctoring será activado ¡Importante!: Los usuarios que ya realizaron la eva…" at bounding box center [469, 204] width 794 height 196
